Goal: Find contact information: Find contact information

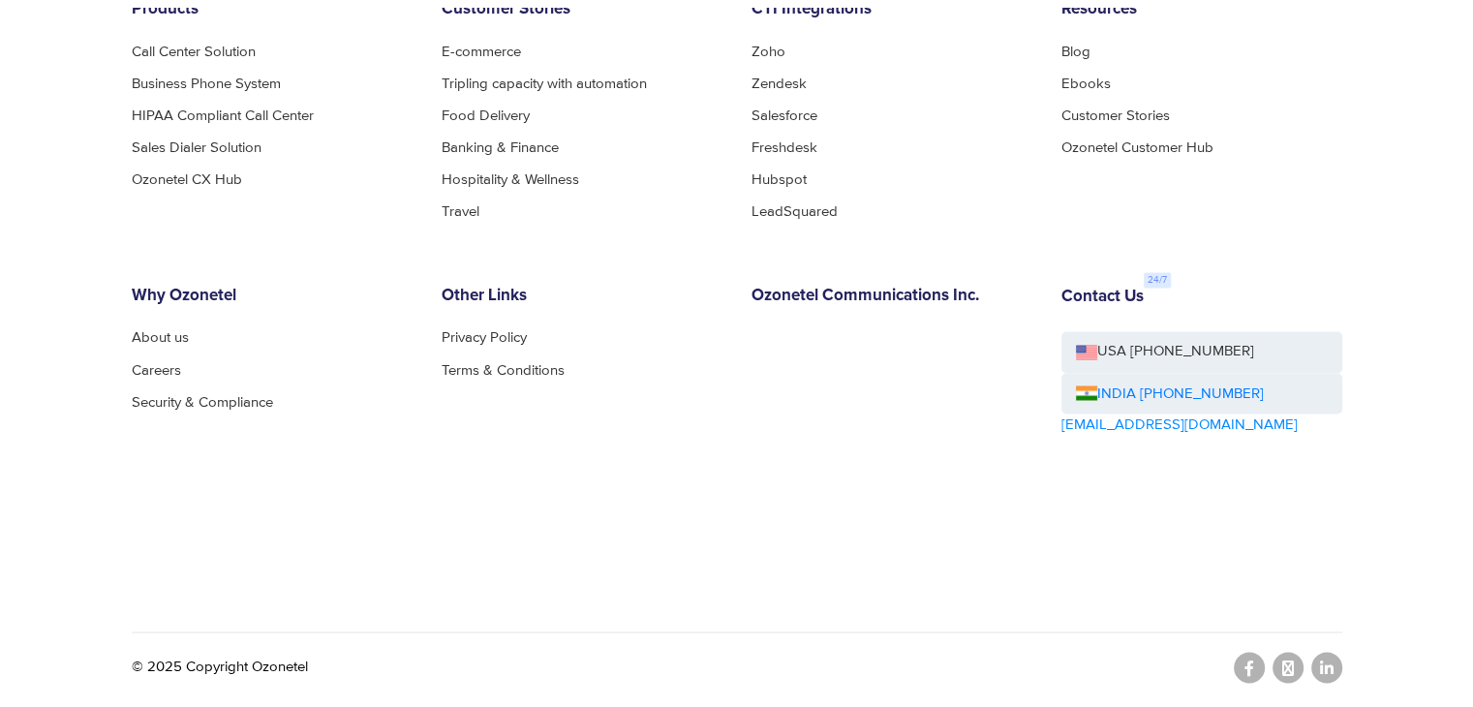
scroll to position [10677, 0]
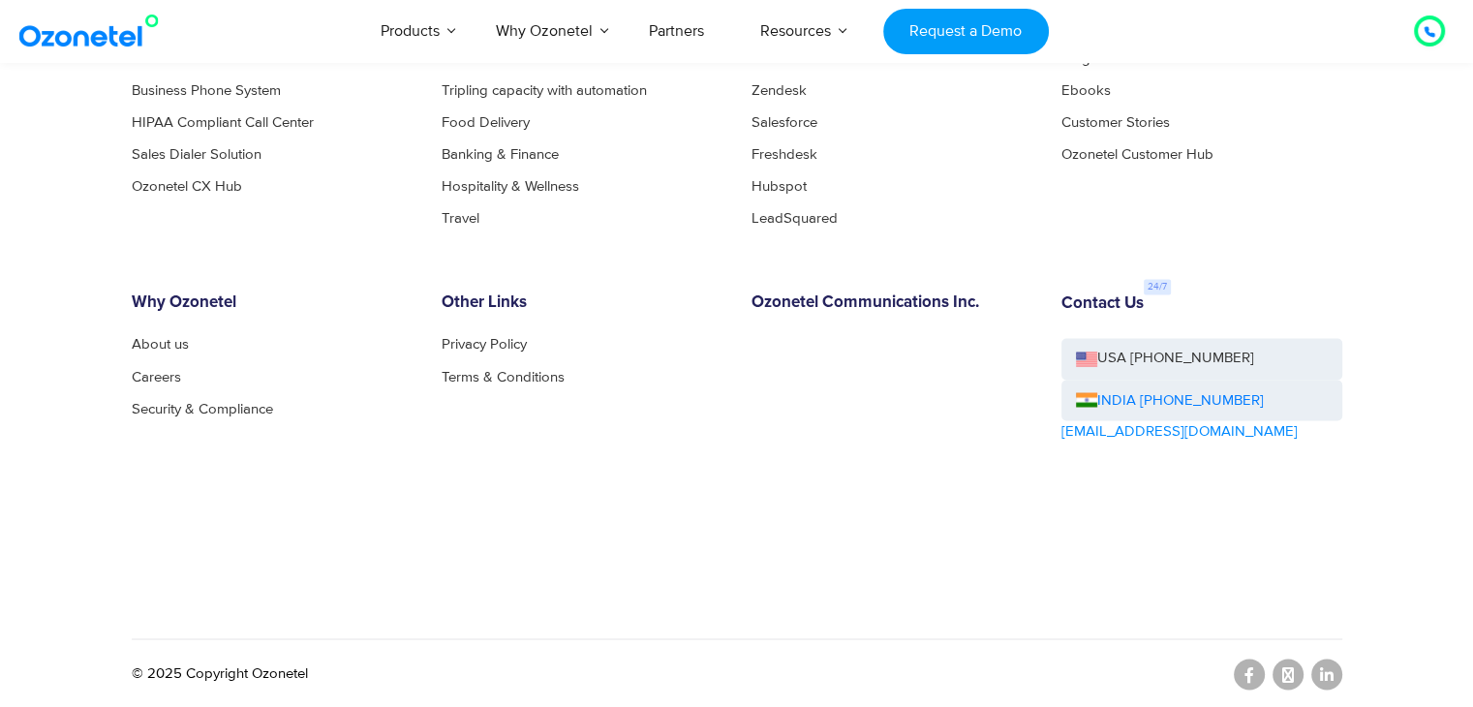
drag, startPoint x: 1268, startPoint y: 389, endPoint x: 1154, endPoint y: 409, distance: 115.0
click at [1154, 409] on div "INDIA [PHONE_NUMBER]" at bounding box center [1202, 401] width 281 height 42
drag, startPoint x: 1263, startPoint y: 396, endPoint x: 1134, endPoint y: 389, distance: 129.0
click at [1134, 389] on div "INDIA [PHONE_NUMBER]" at bounding box center [1202, 401] width 281 height 42
copy link "+1800-123-150150"
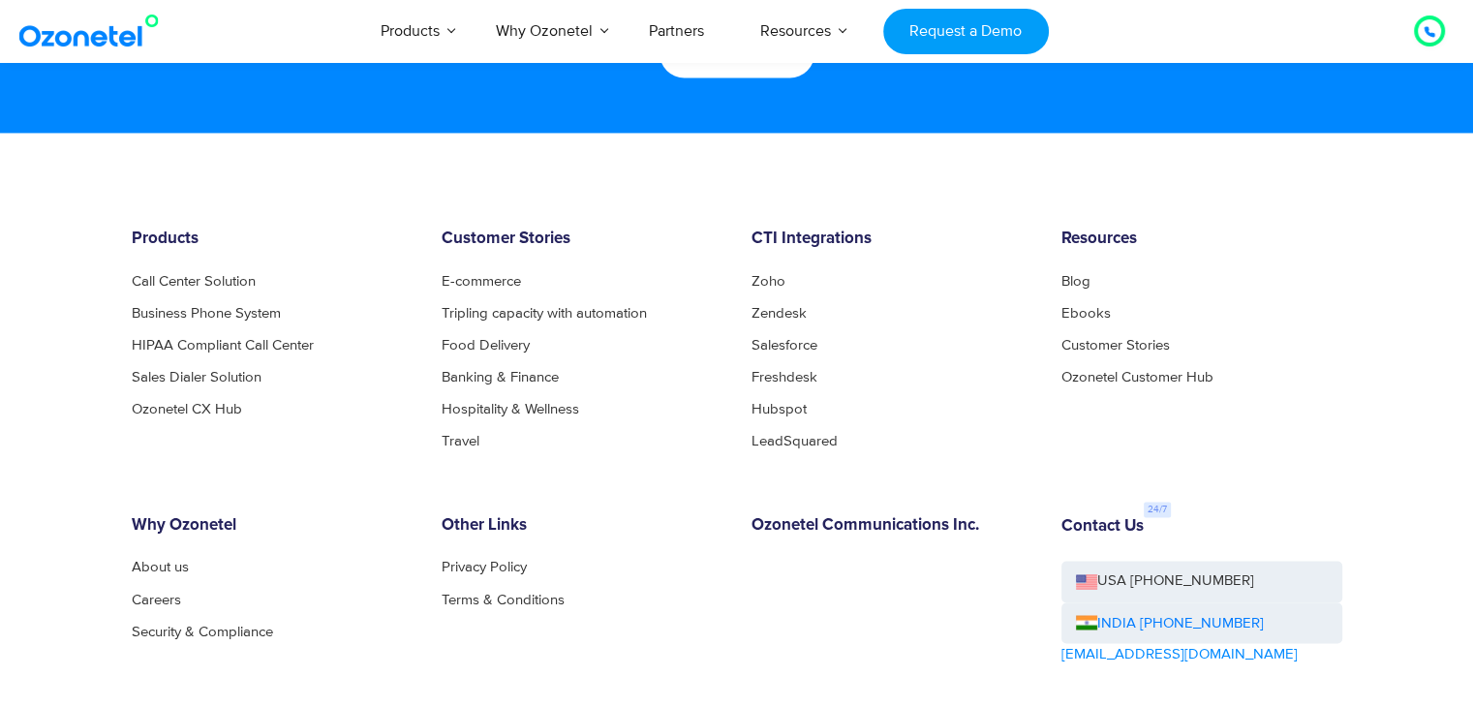
scroll to position [10387, 0]
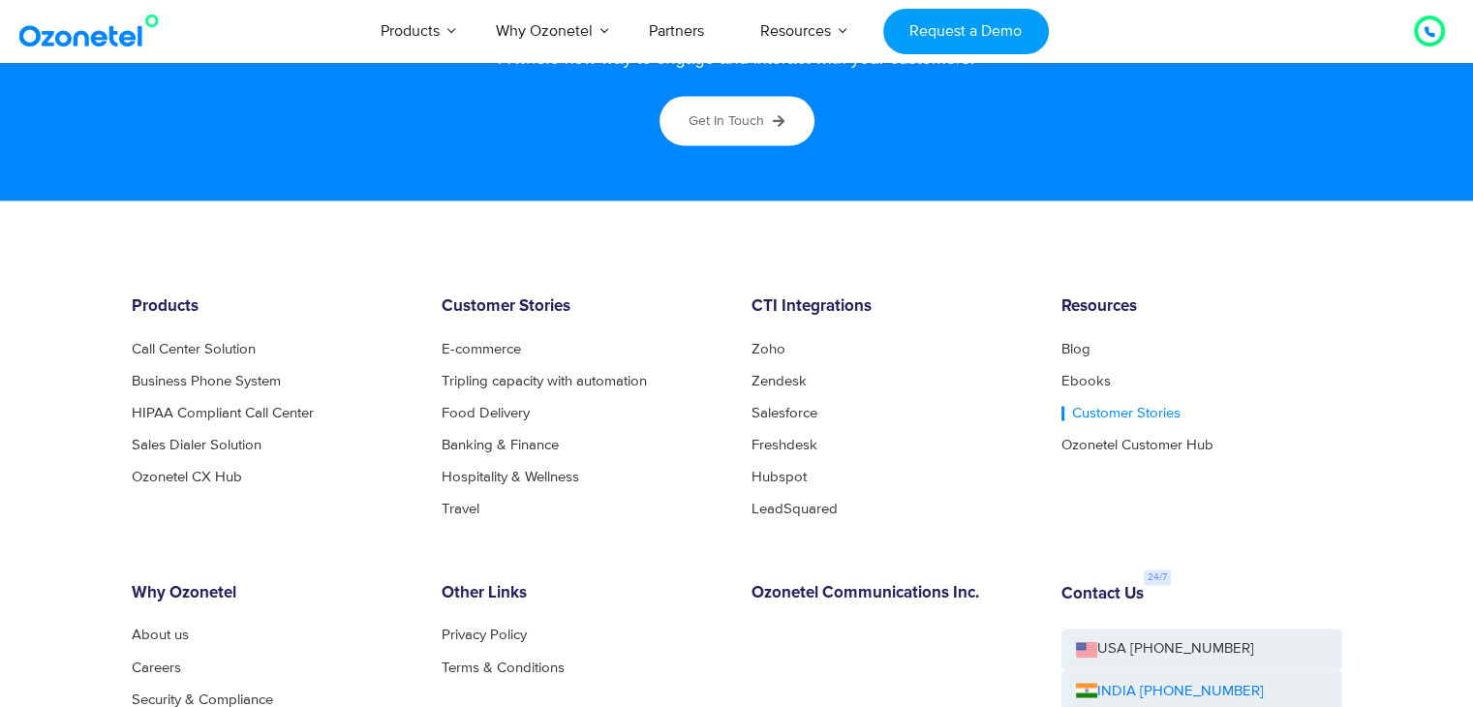
click at [1105, 409] on link "Customer Stories" at bounding box center [1121, 413] width 119 height 15
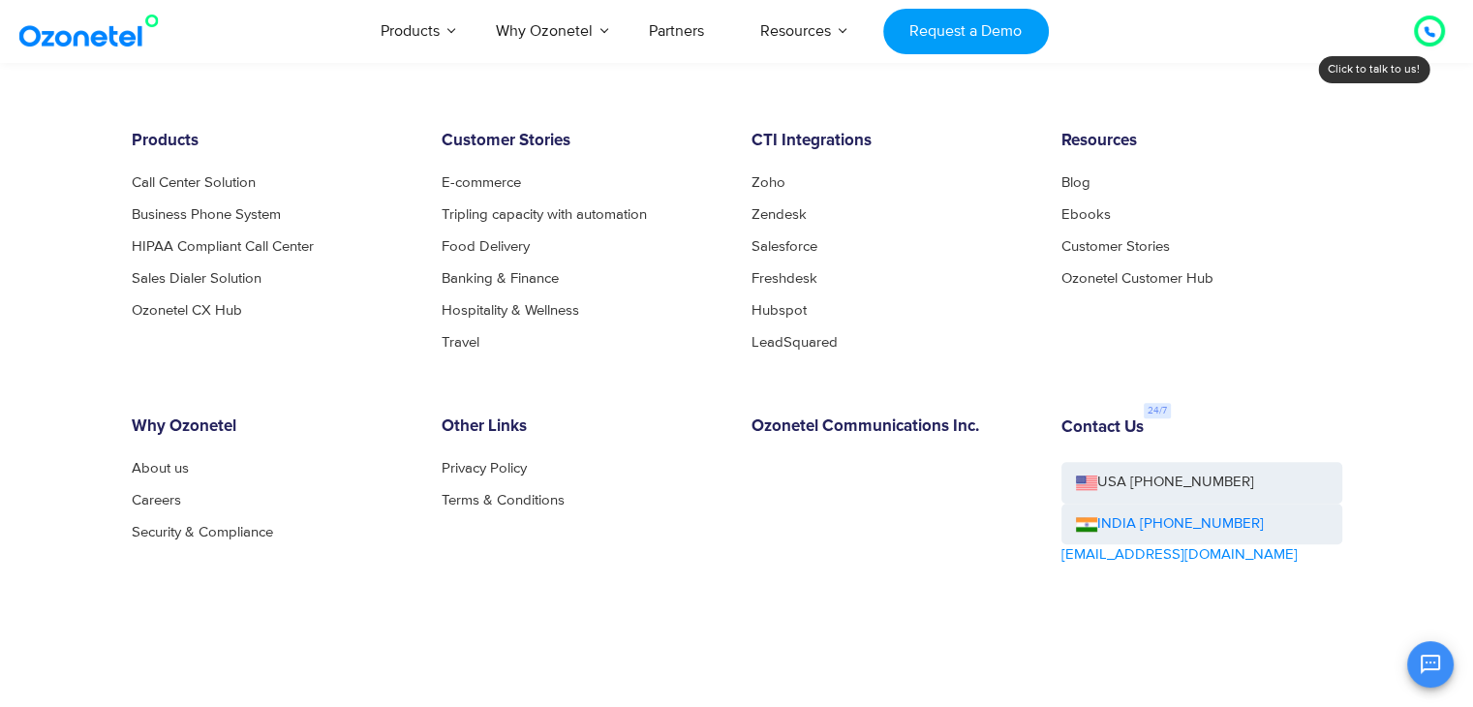
scroll to position [1565, 0]
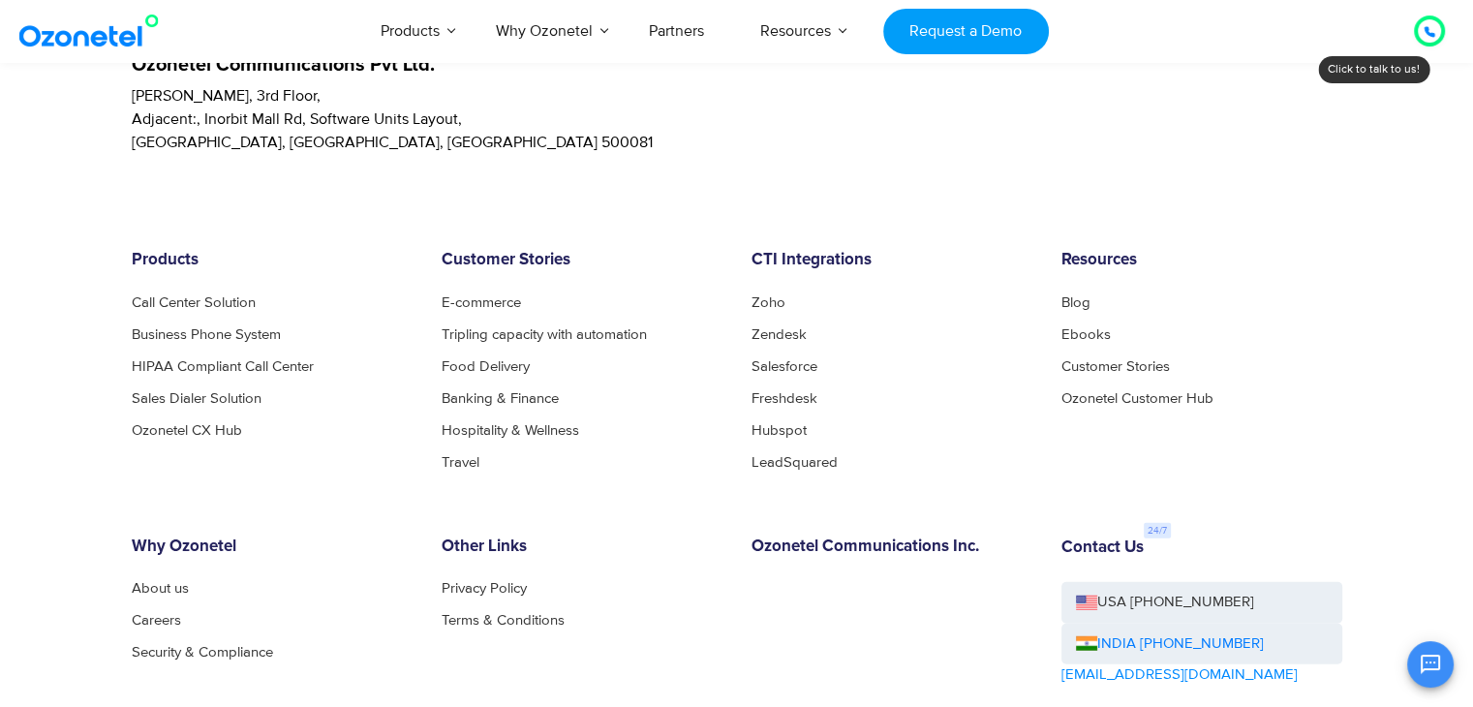
scroll to position [5283, 0]
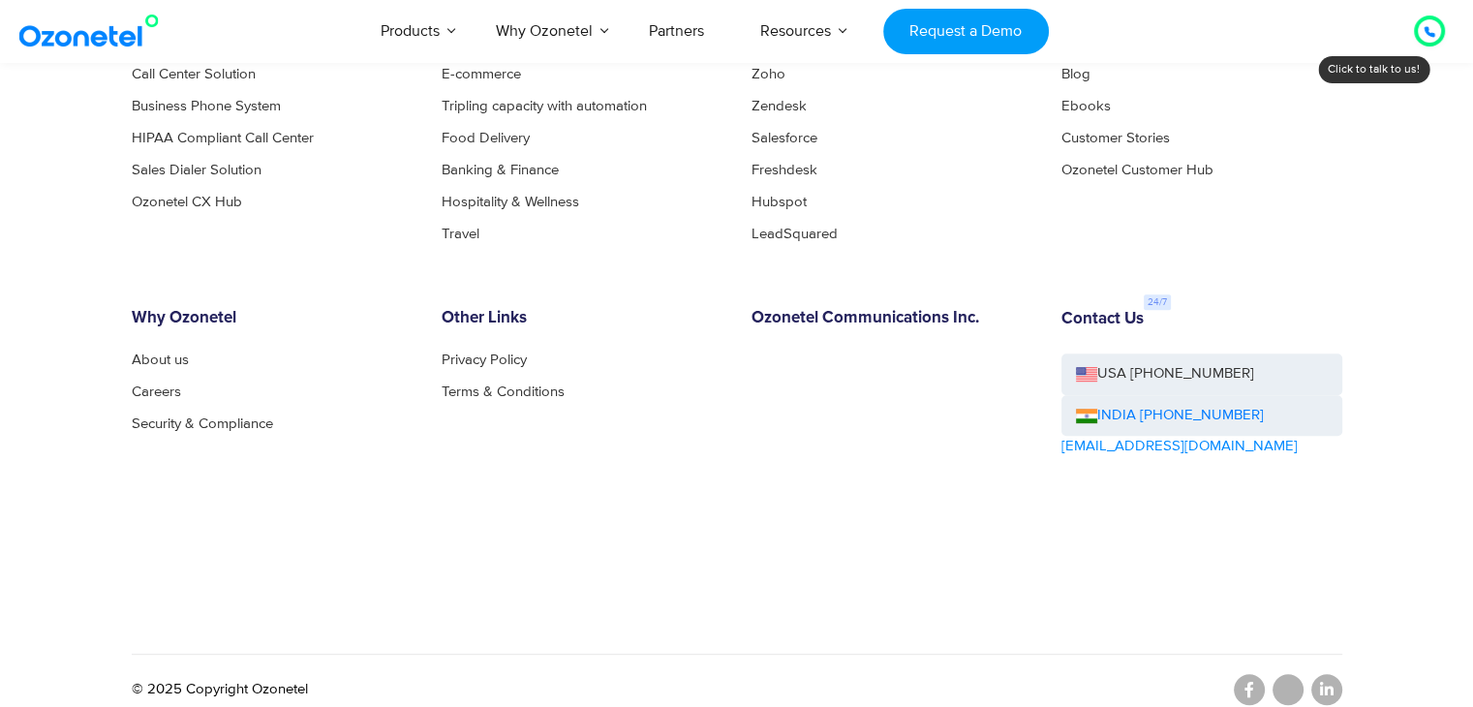
scroll to position [922, 0]
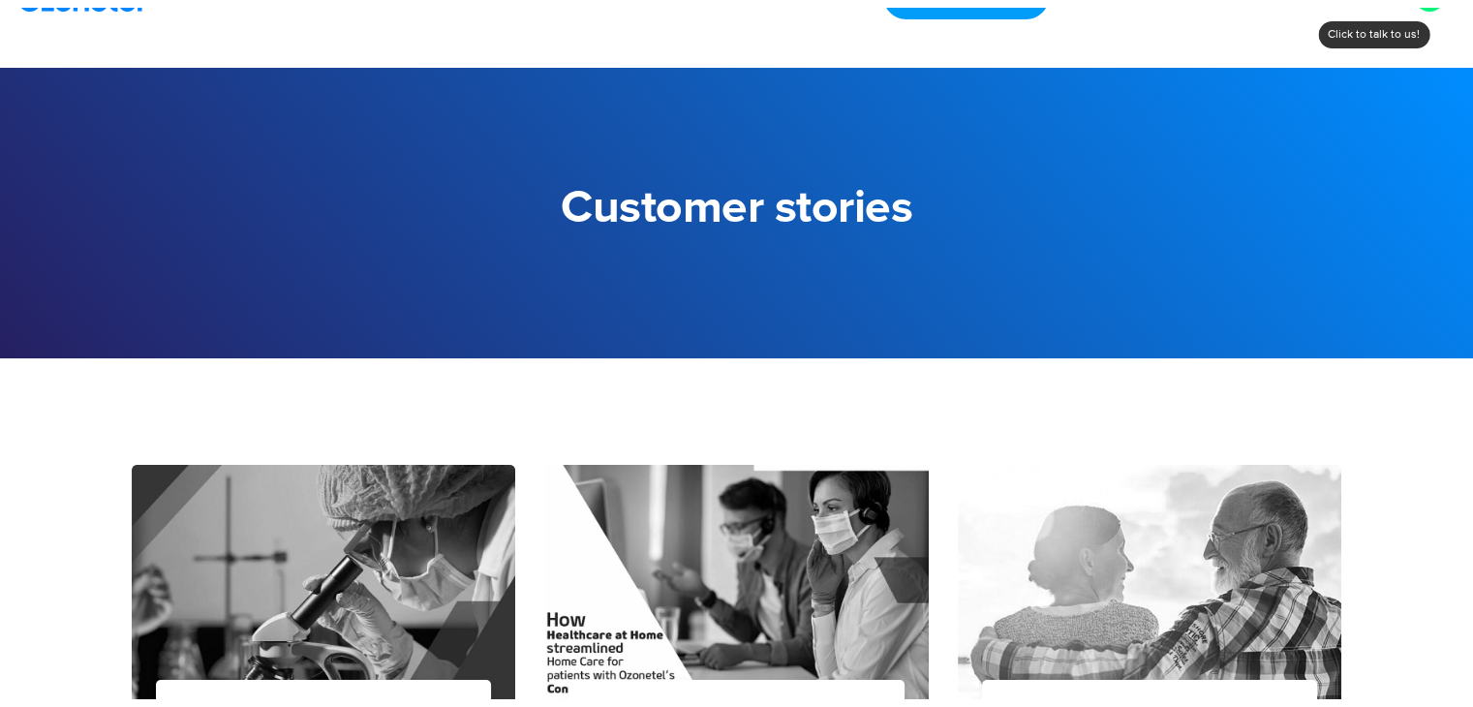
scroll to position [265, 0]
